Goal: Transaction & Acquisition: Purchase product/service

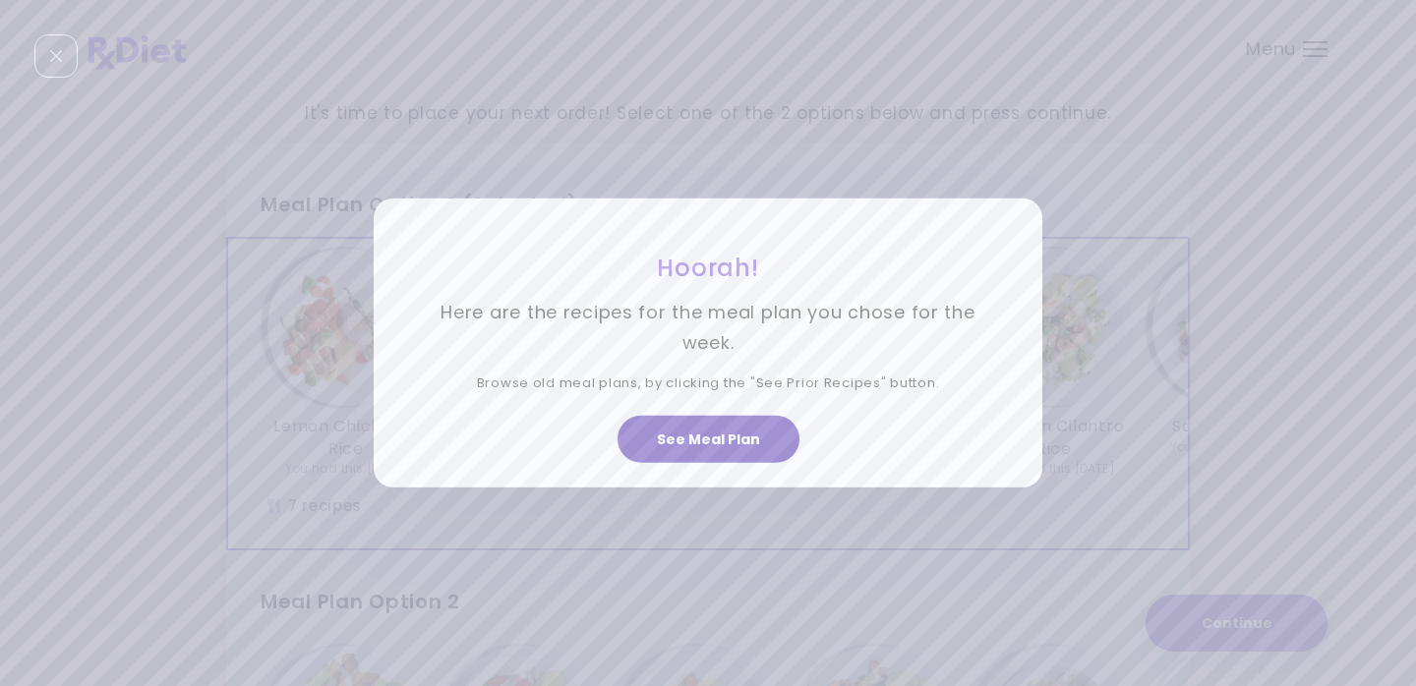
click at [702, 434] on button "See Meal Plan" at bounding box center [709, 439] width 182 height 47
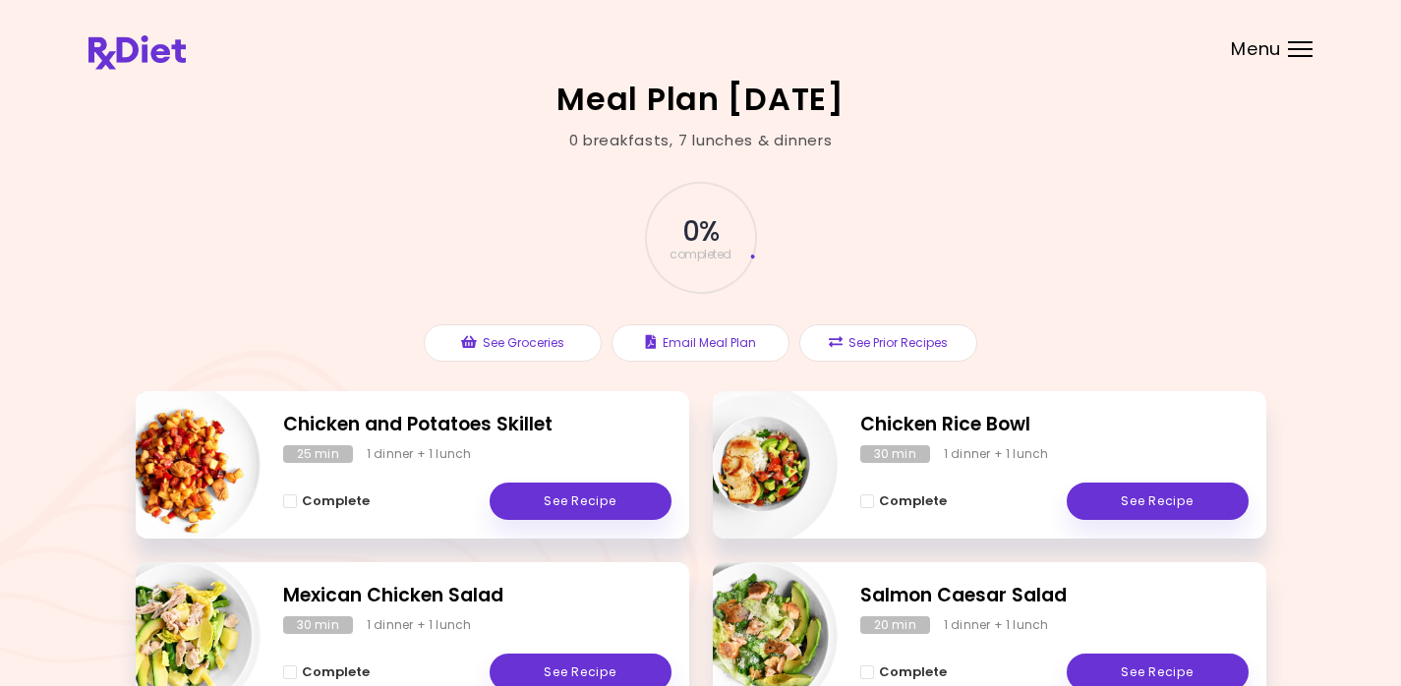
click at [1307, 49] on div at bounding box center [1300, 49] width 25 height 2
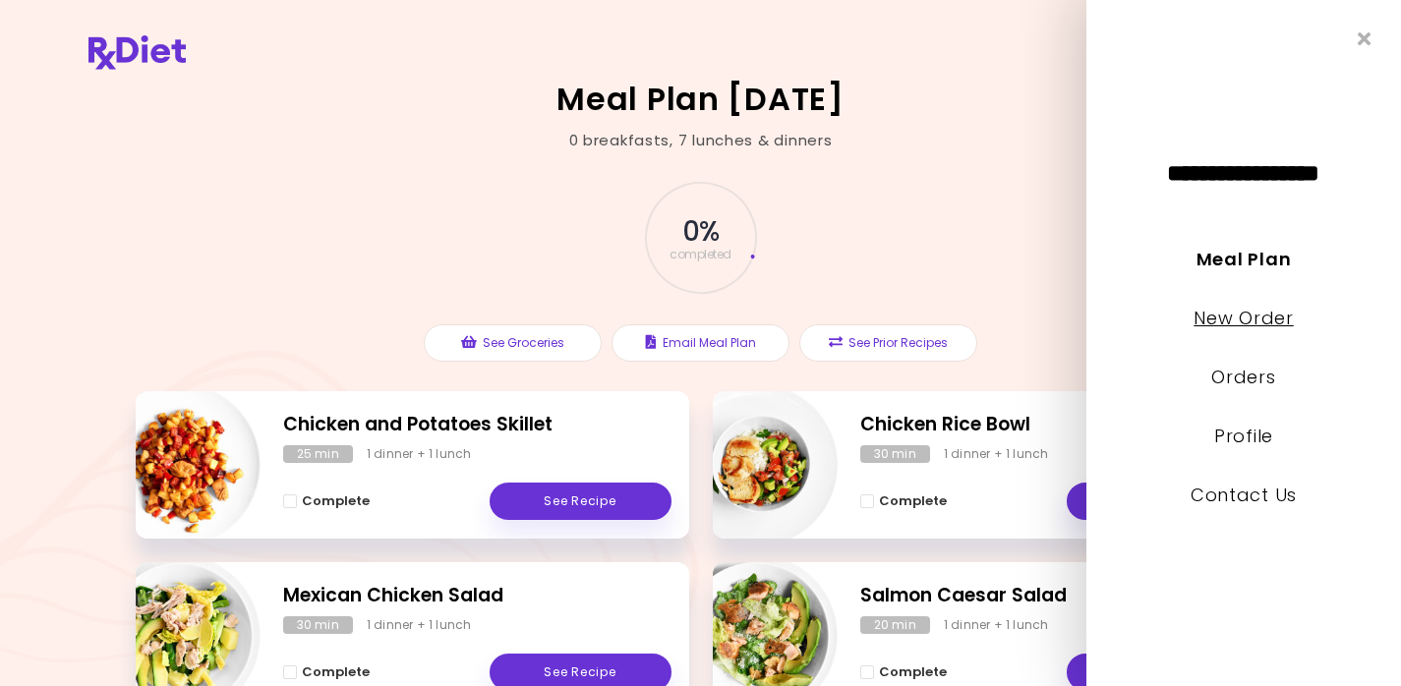
click at [1244, 319] on link "New Order" at bounding box center [1243, 318] width 99 height 25
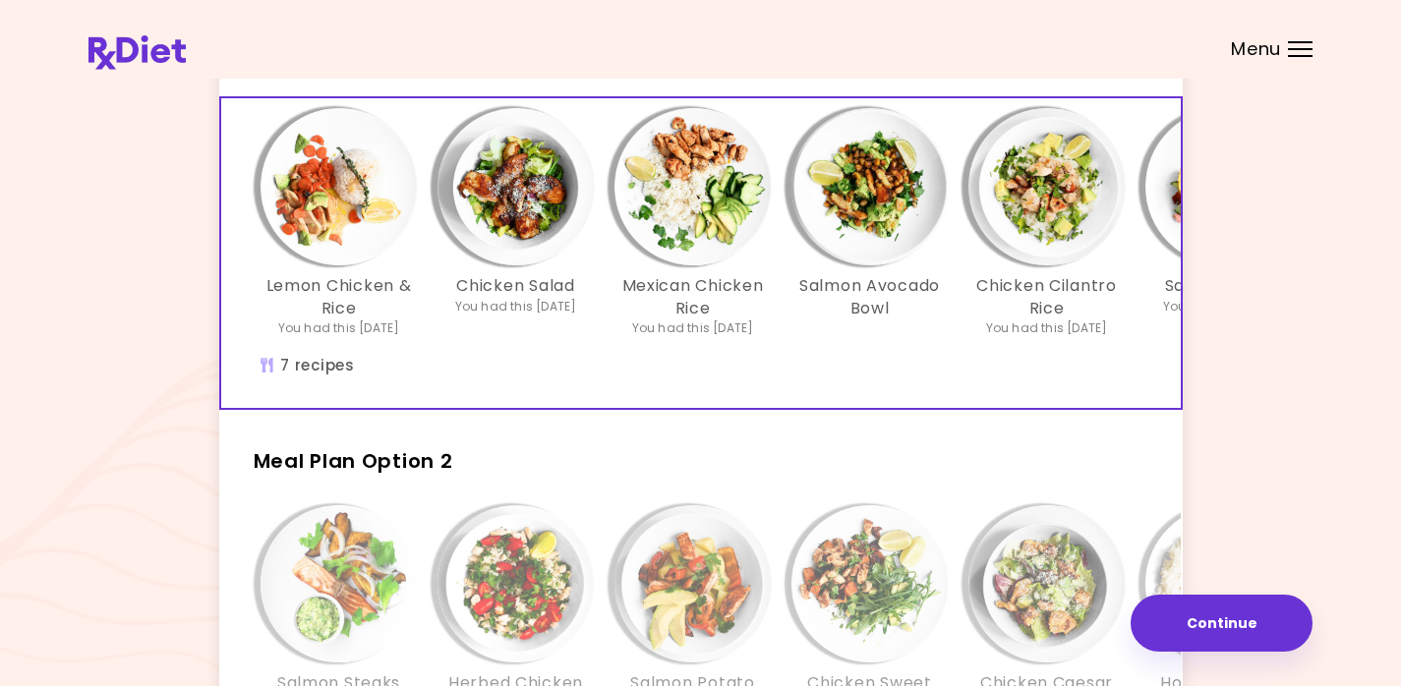
click at [817, 391] on div "Lemon Chicken & Rice You had this [DATE] Chicken Salad You had this [DATE] Mexi…" at bounding box center [870, 253] width 1298 height 310
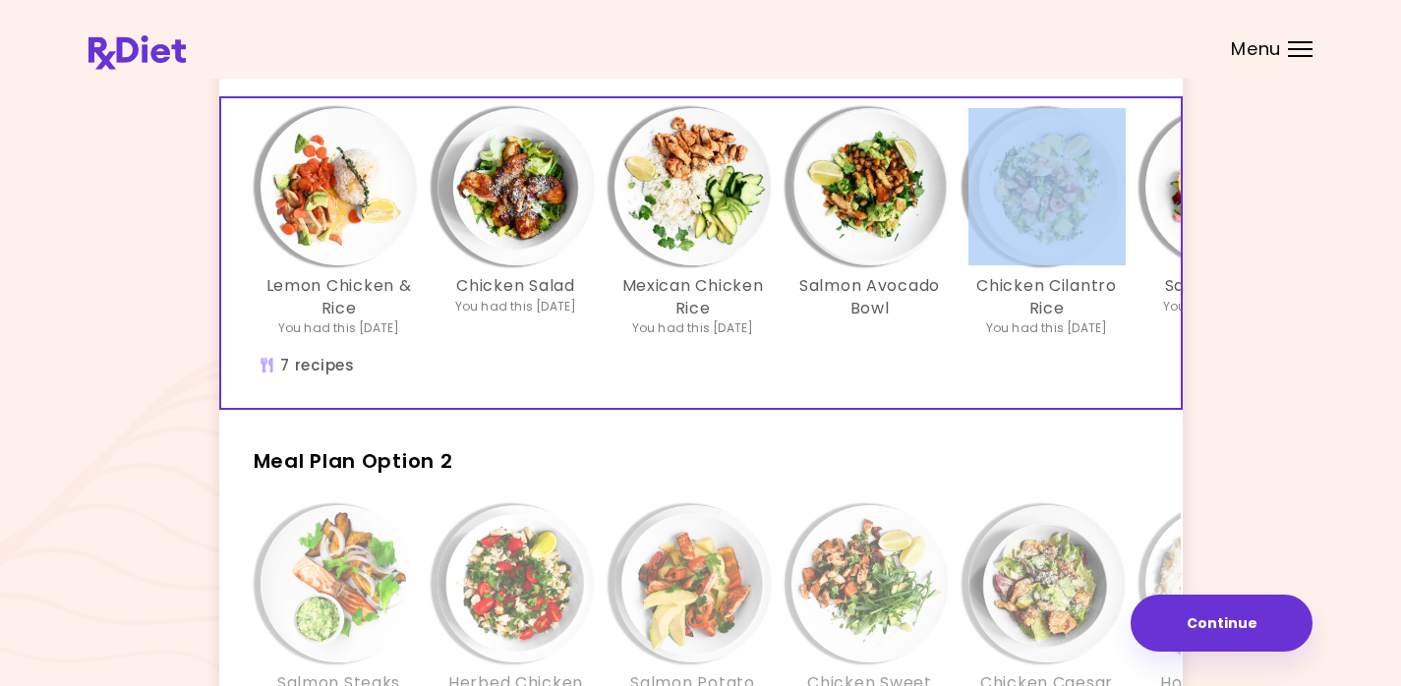
click at [817, 391] on div "Lemon Chicken & Rice You had this [DATE] Chicken Salad You had this [DATE] Mexi…" at bounding box center [870, 253] width 1298 height 310
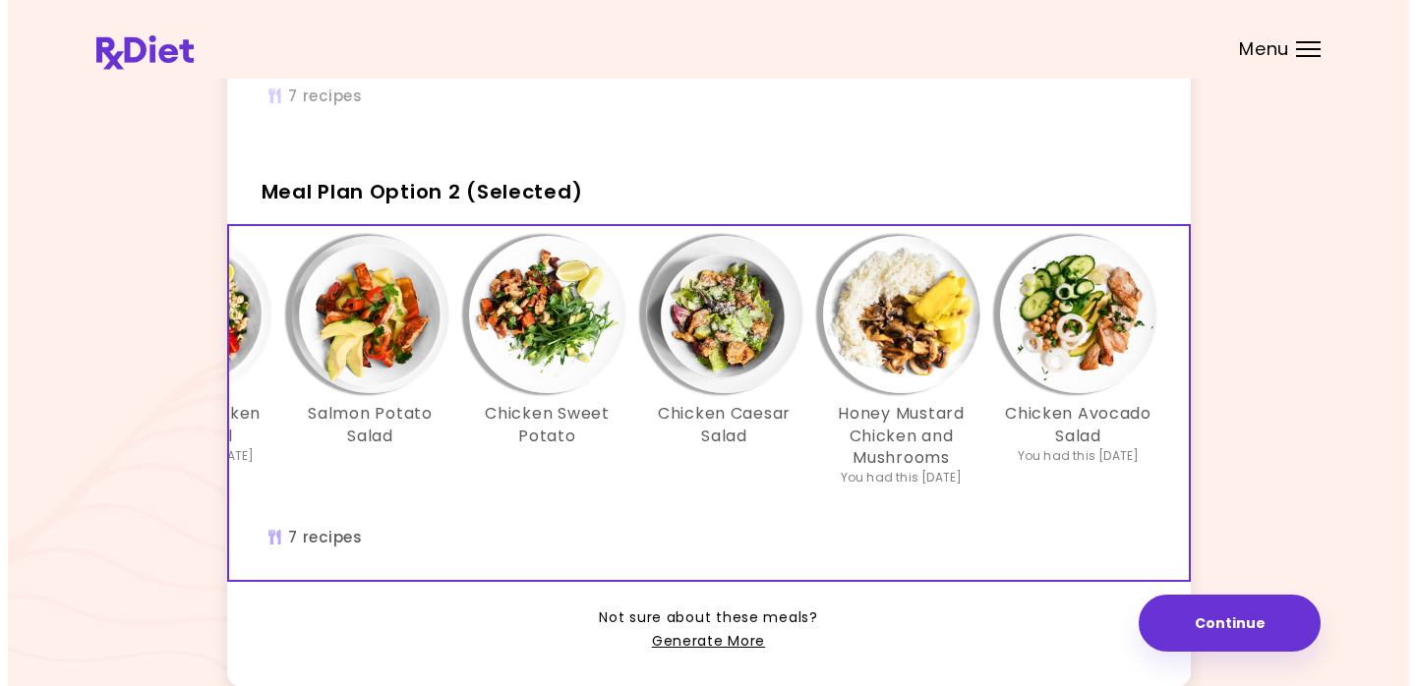
scroll to position [0, 330]
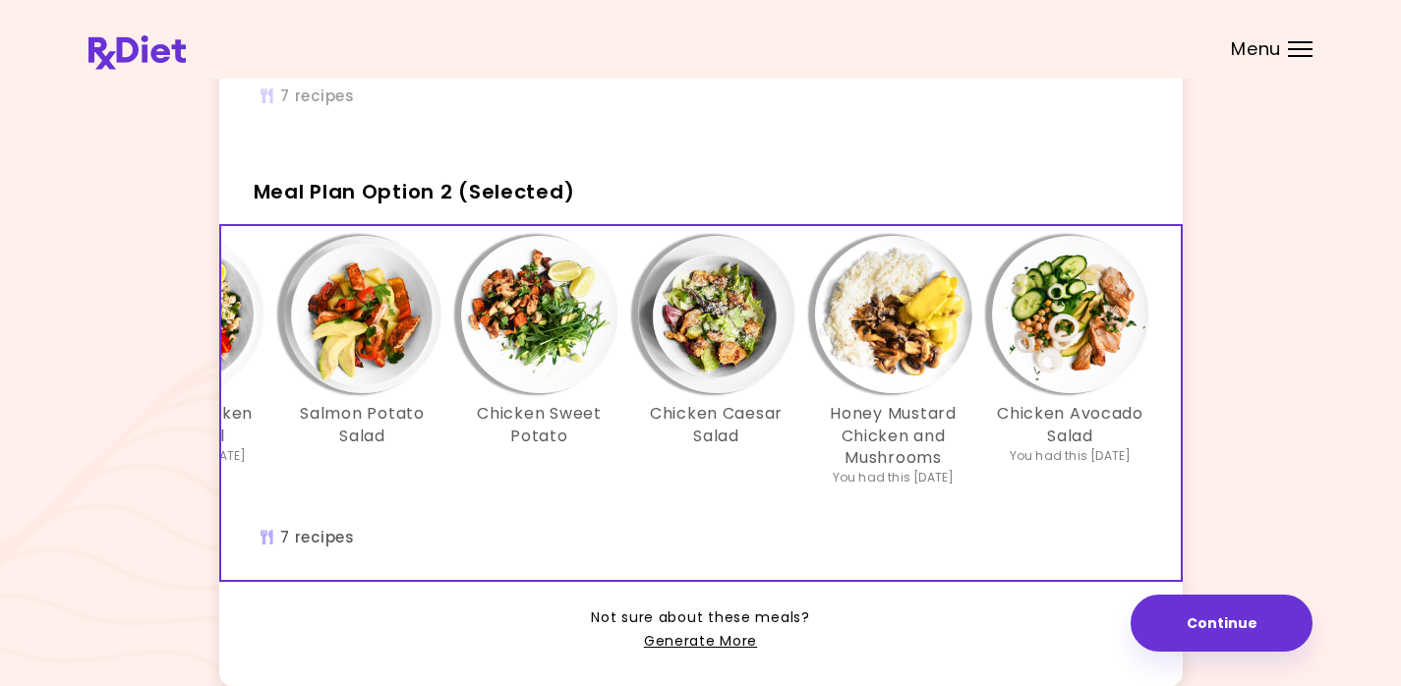
drag, startPoint x: 877, startPoint y: 602, endPoint x: 1126, endPoint y: 637, distance: 251.3
click at [1122, 640] on div "Not sure about these meals? Generate More" at bounding box center [701, 618] width 964 height 72
click at [1237, 613] on button "Continue" at bounding box center [1222, 623] width 182 height 57
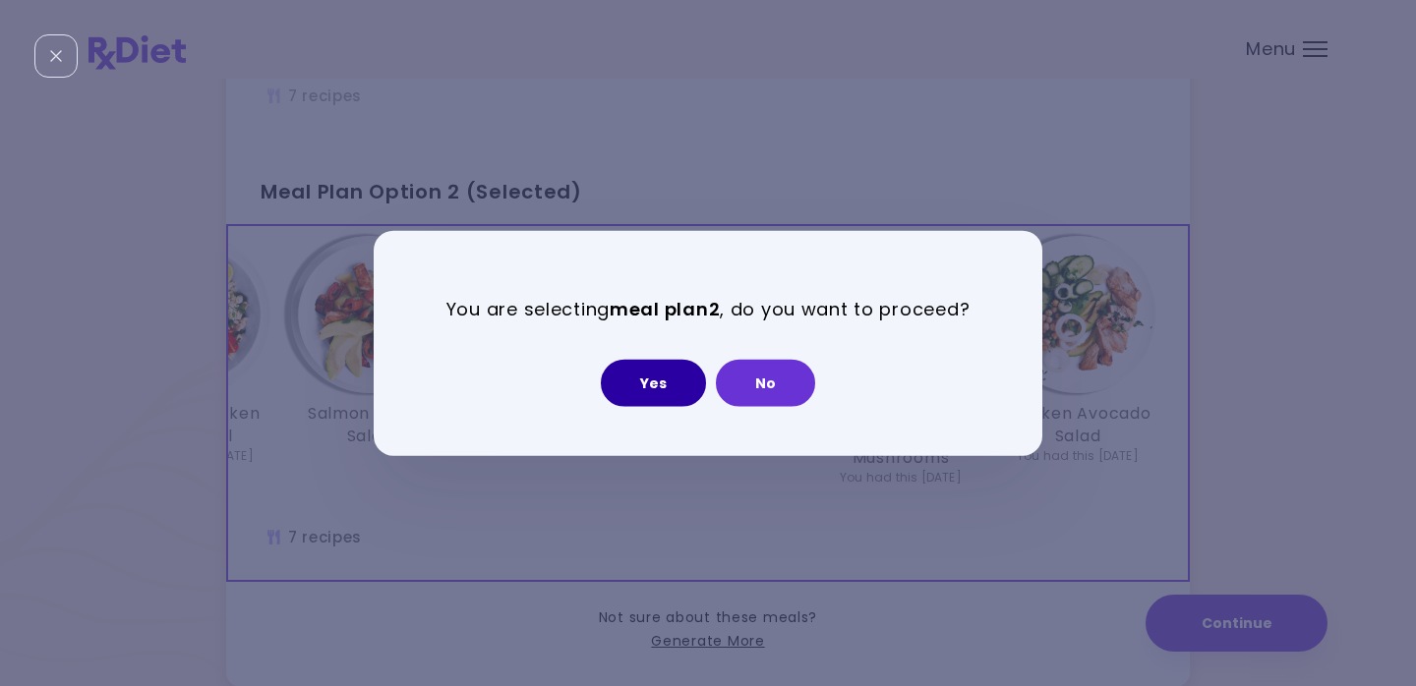
click at [653, 371] on button "Yes" at bounding box center [653, 382] width 105 height 47
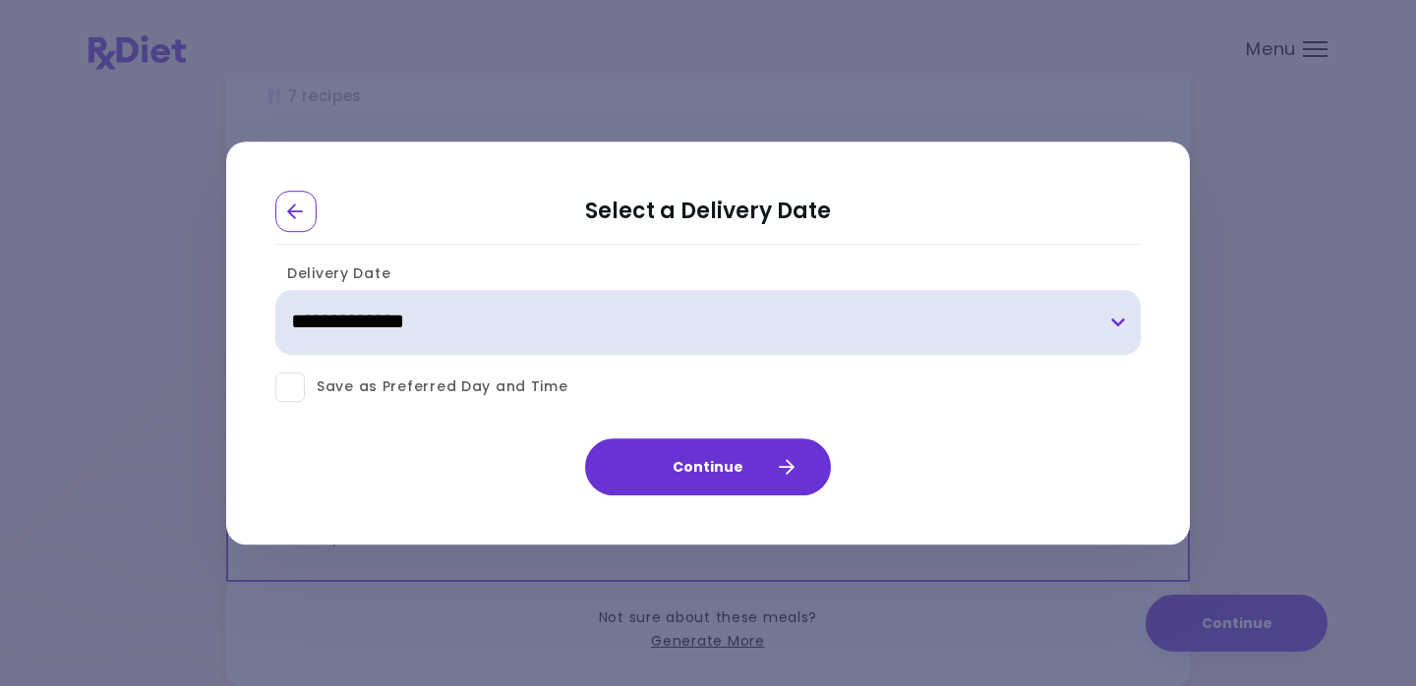
click at [1117, 324] on select "**********" at bounding box center [707, 322] width 865 height 65
select select "**********"
click at [275, 290] on select "**********" at bounding box center [707, 322] width 865 height 65
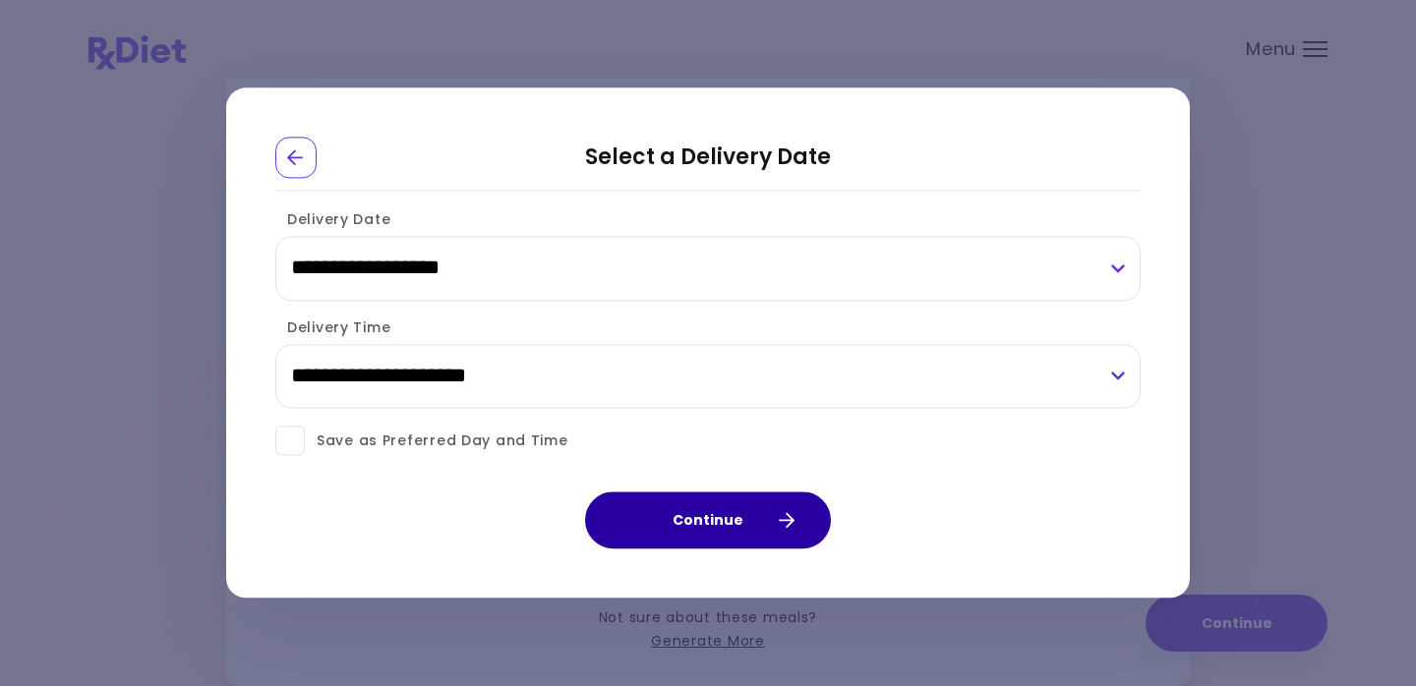
click at [715, 515] on button "Continue" at bounding box center [708, 521] width 246 height 57
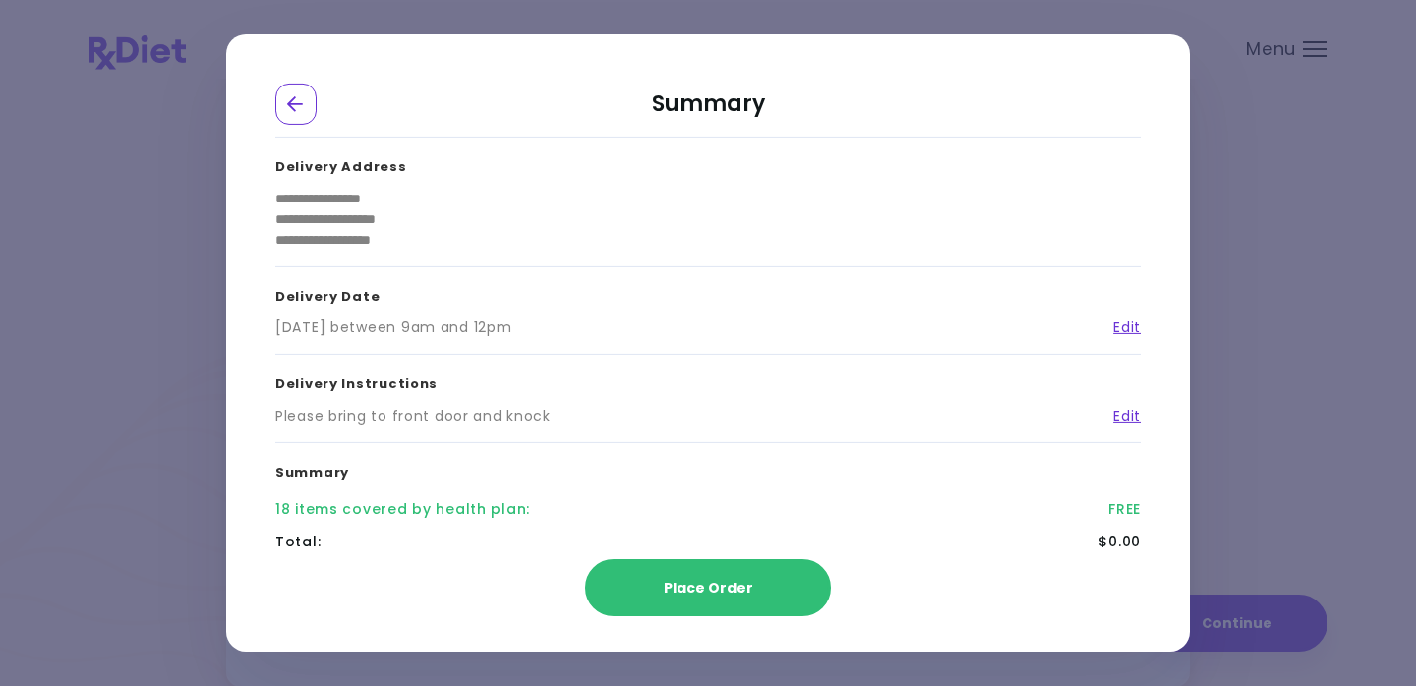
click at [715, 515] on div "18 items covered by health plan : FREE" at bounding box center [707, 510] width 865 height 32
click at [711, 582] on span "Place Order" at bounding box center [708, 588] width 89 height 20
click at [711, 582] on span "Processing ..." at bounding box center [708, 588] width 95 height 14
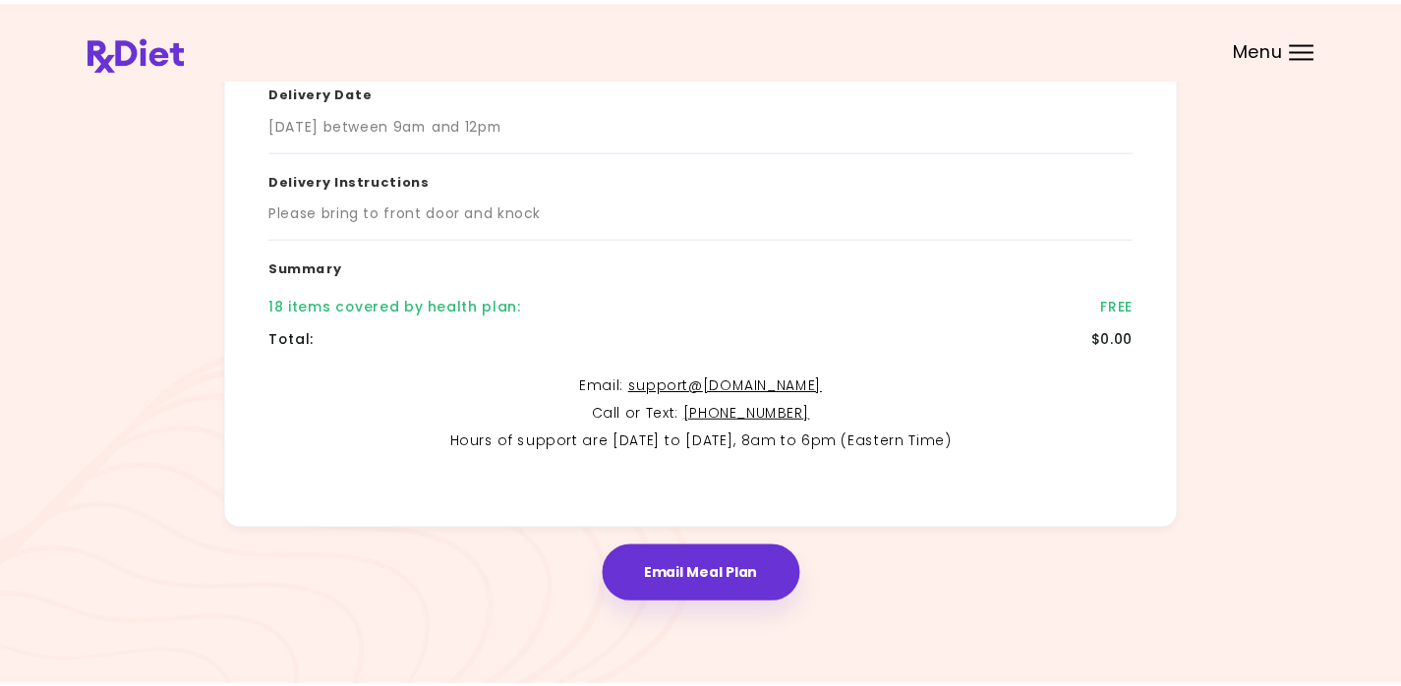
scroll to position [362, 0]
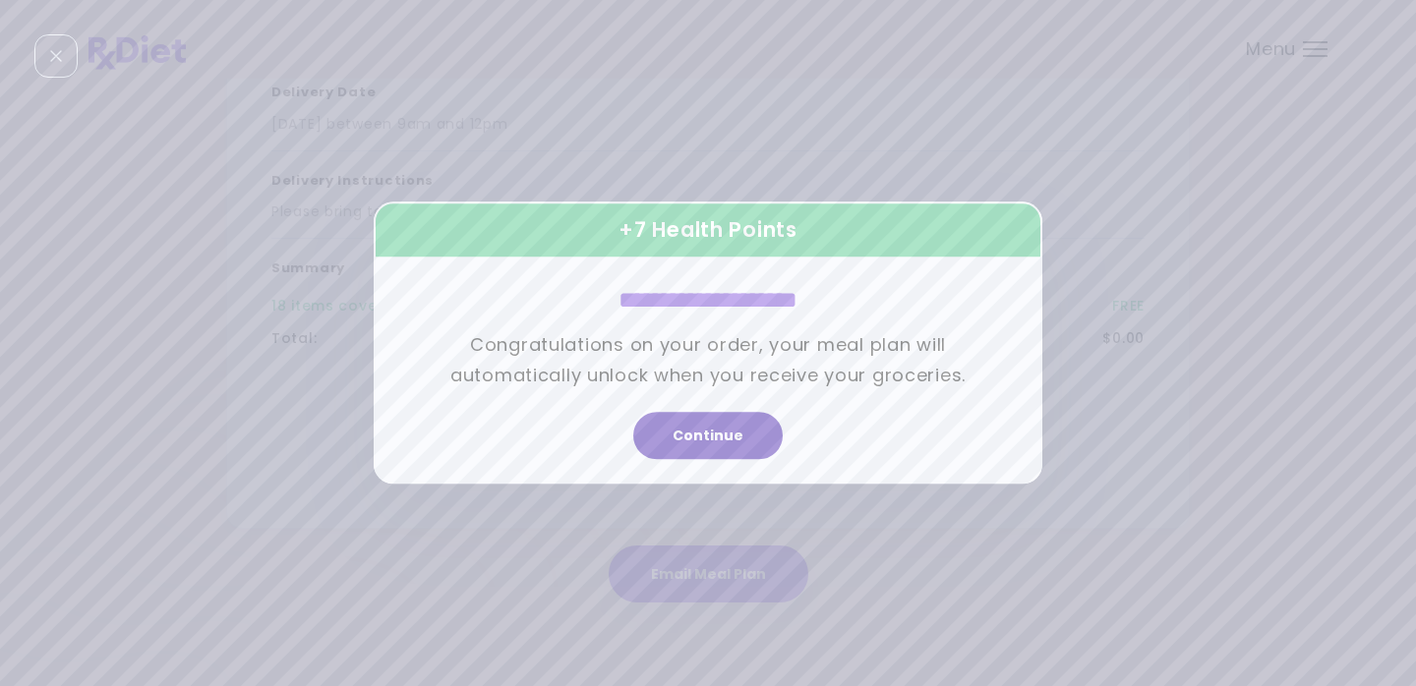
click at [734, 433] on button "Continue" at bounding box center [707, 436] width 149 height 47
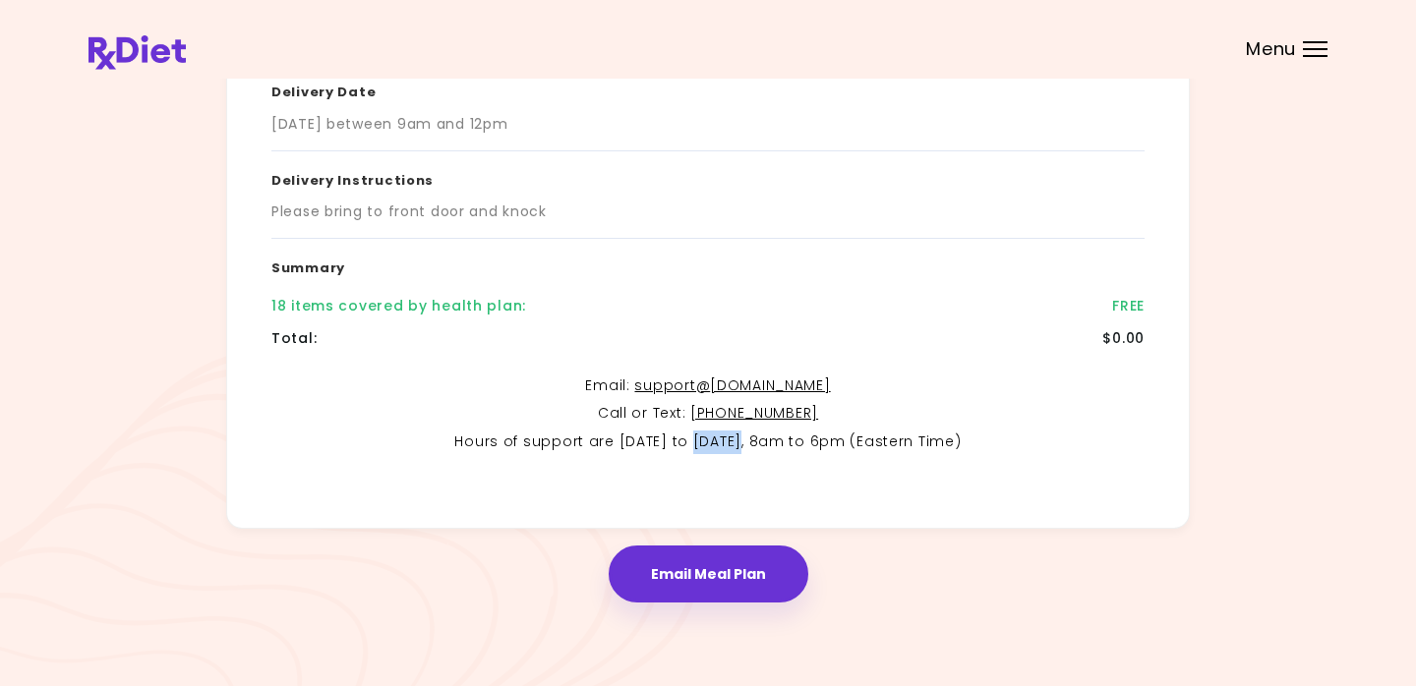
click at [734, 433] on p "Hours of support are [DATE] to [DATE], 8am to 6pm (Eastern Time)" at bounding box center [707, 443] width 873 height 24
click at [1299, 43] on div "Menu" at bounding box center [1300, 49] width 25 height 16
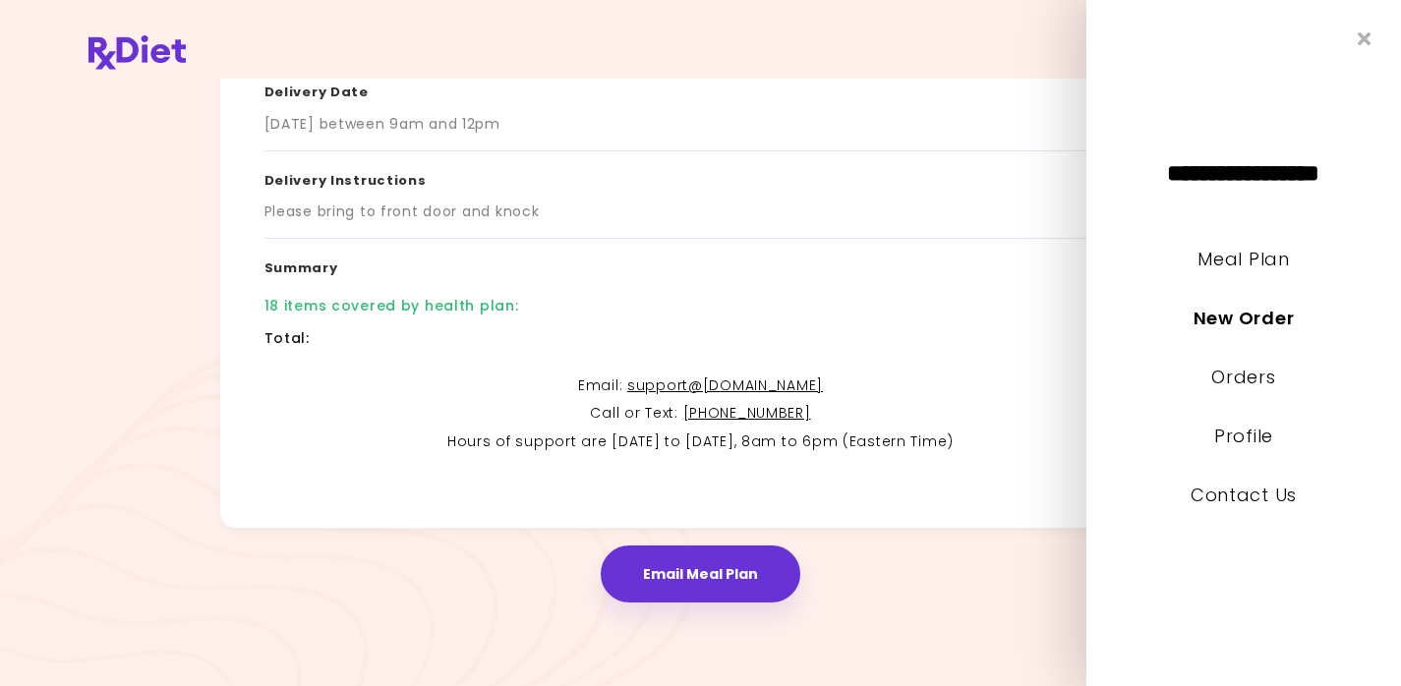
click at [1000, 95] on h3 "Delivery Date" at bounding box center [701, 88] width 873 height 51
